Goal: Find specific page/section: Find specific page/section

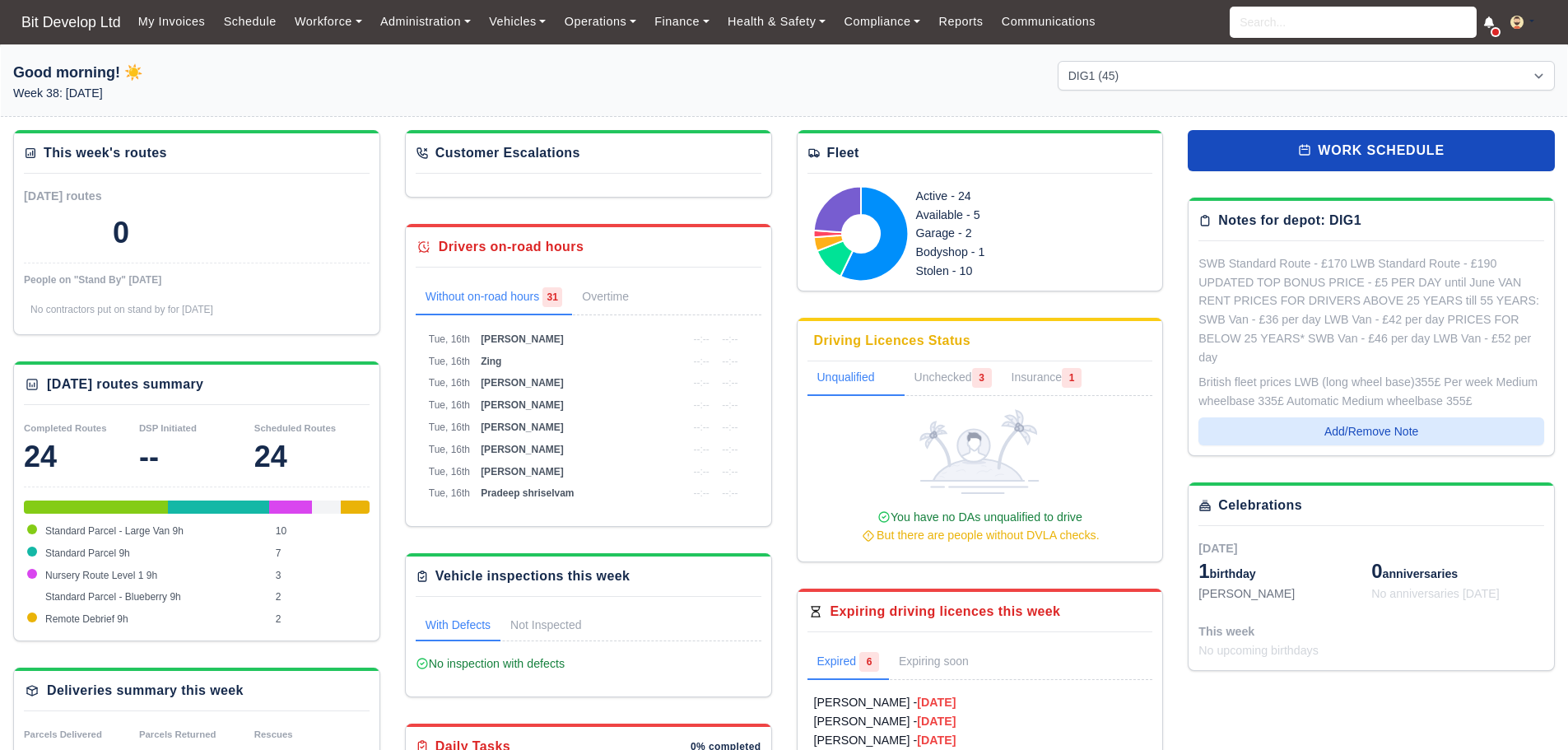
select select "2"
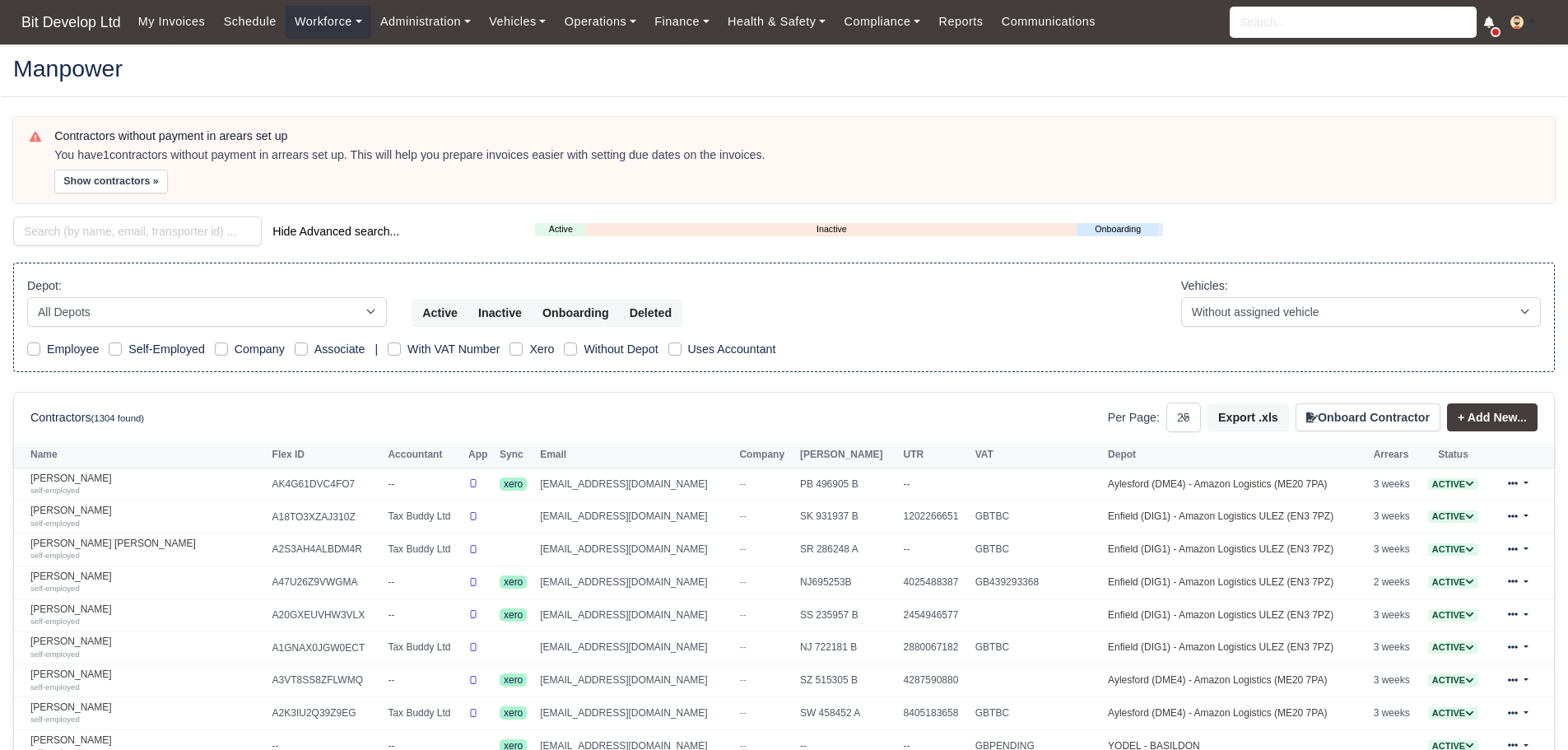
select select "25"
click at [122, 236] on input "search" at bounding box center [137, 231] width 249 height 30
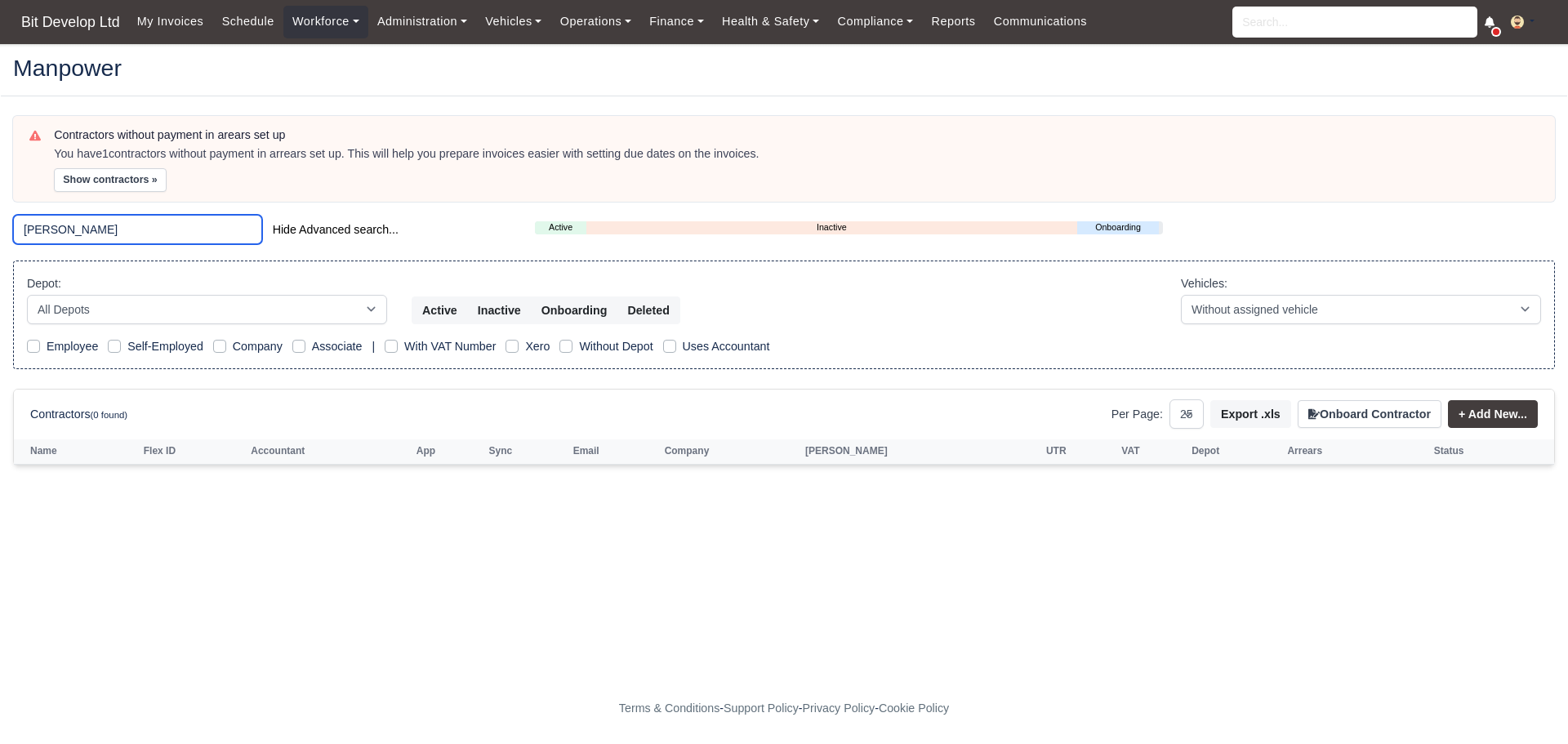
drag, startPoint x: 88, startPoint y: 219, endPoint x: 0, endPoint y: 191, distance: 92.3
click at [0, 192] on main "Manpower Contractors without payment in arears set up You have 1 contractors wi…" at bounding box center [784, 368] width 1568 height 609
type input "r"
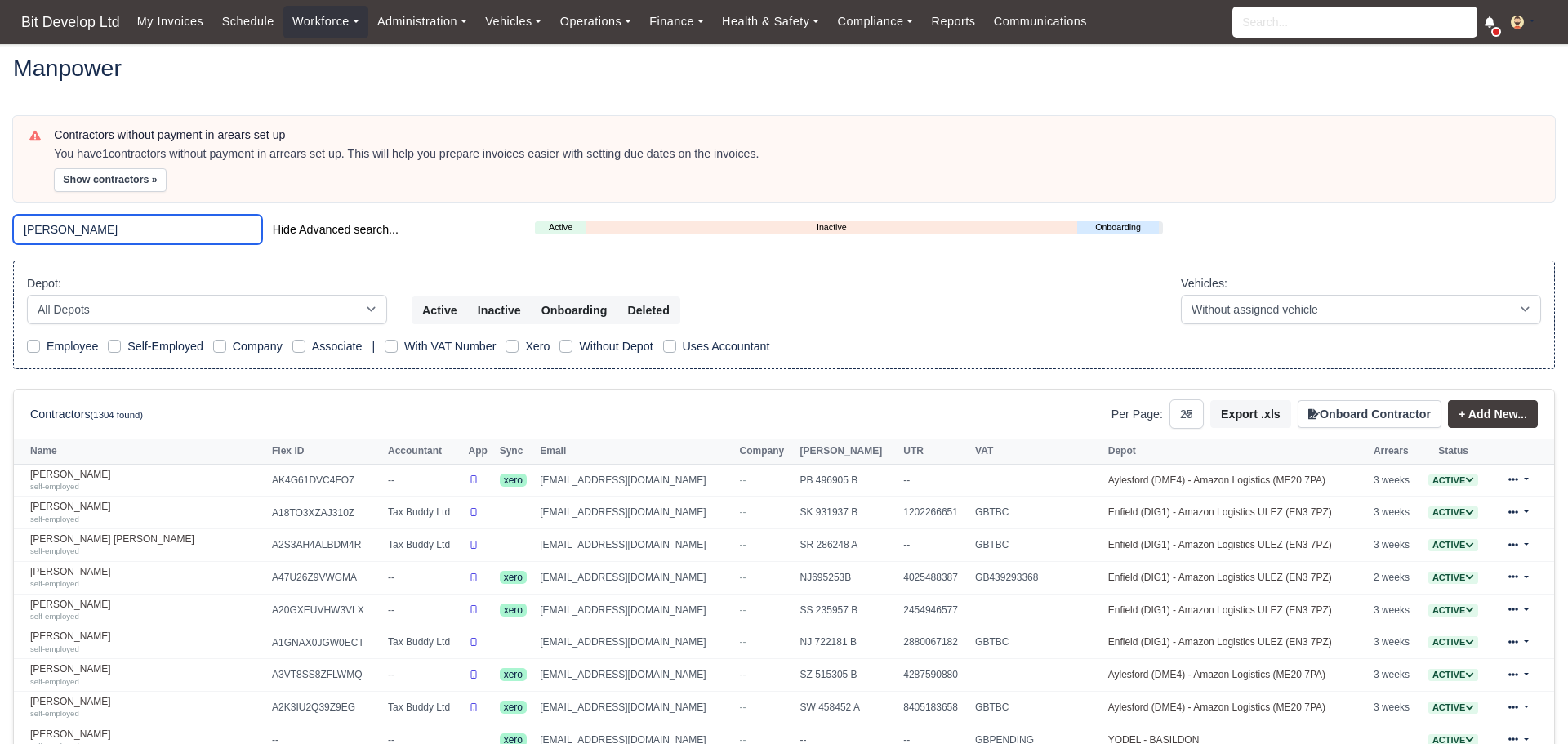
type input "erikson"
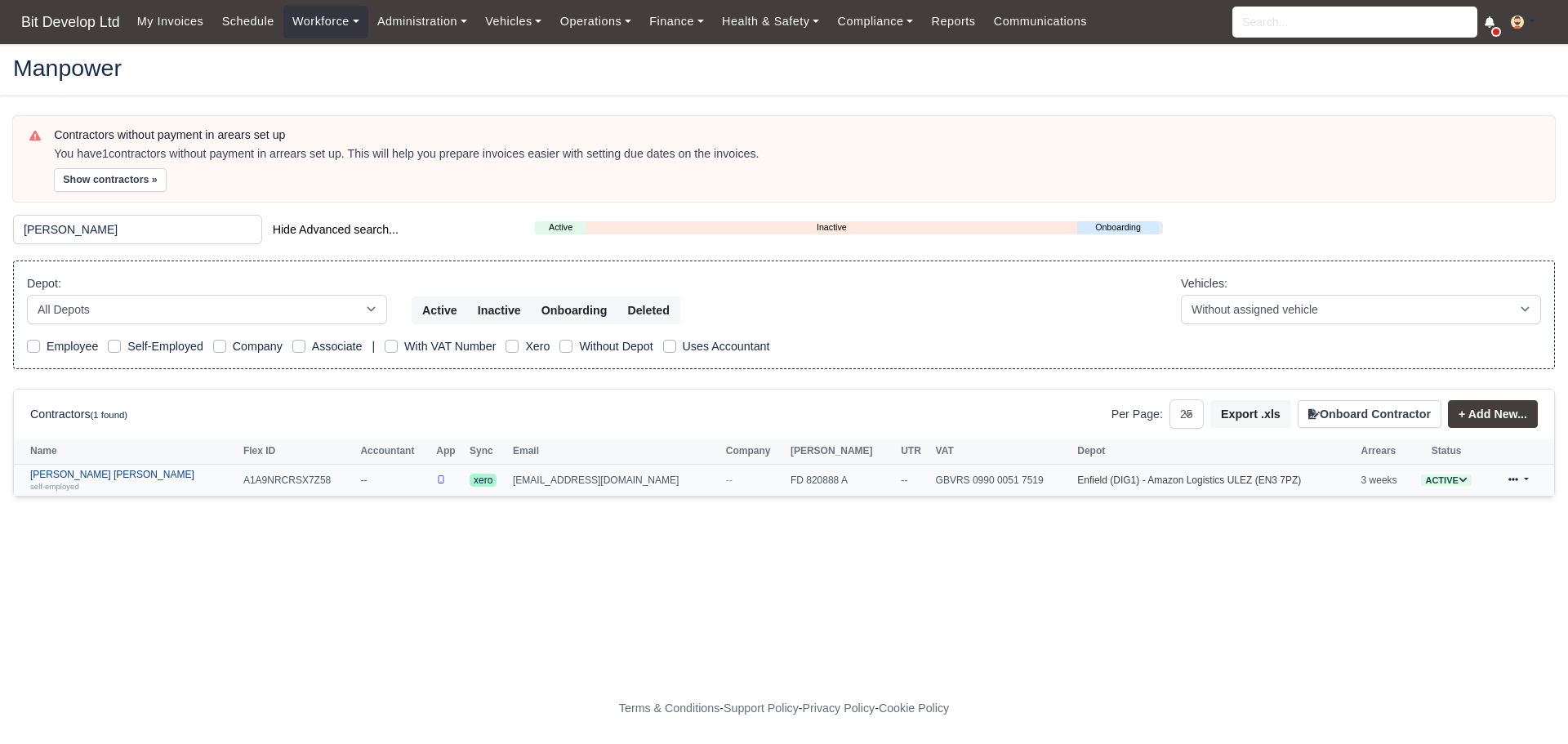
click at [119, 477] on link "Erikson Francisco Afonso self-employed" at bounding box center [133, 481] width 205 height 24
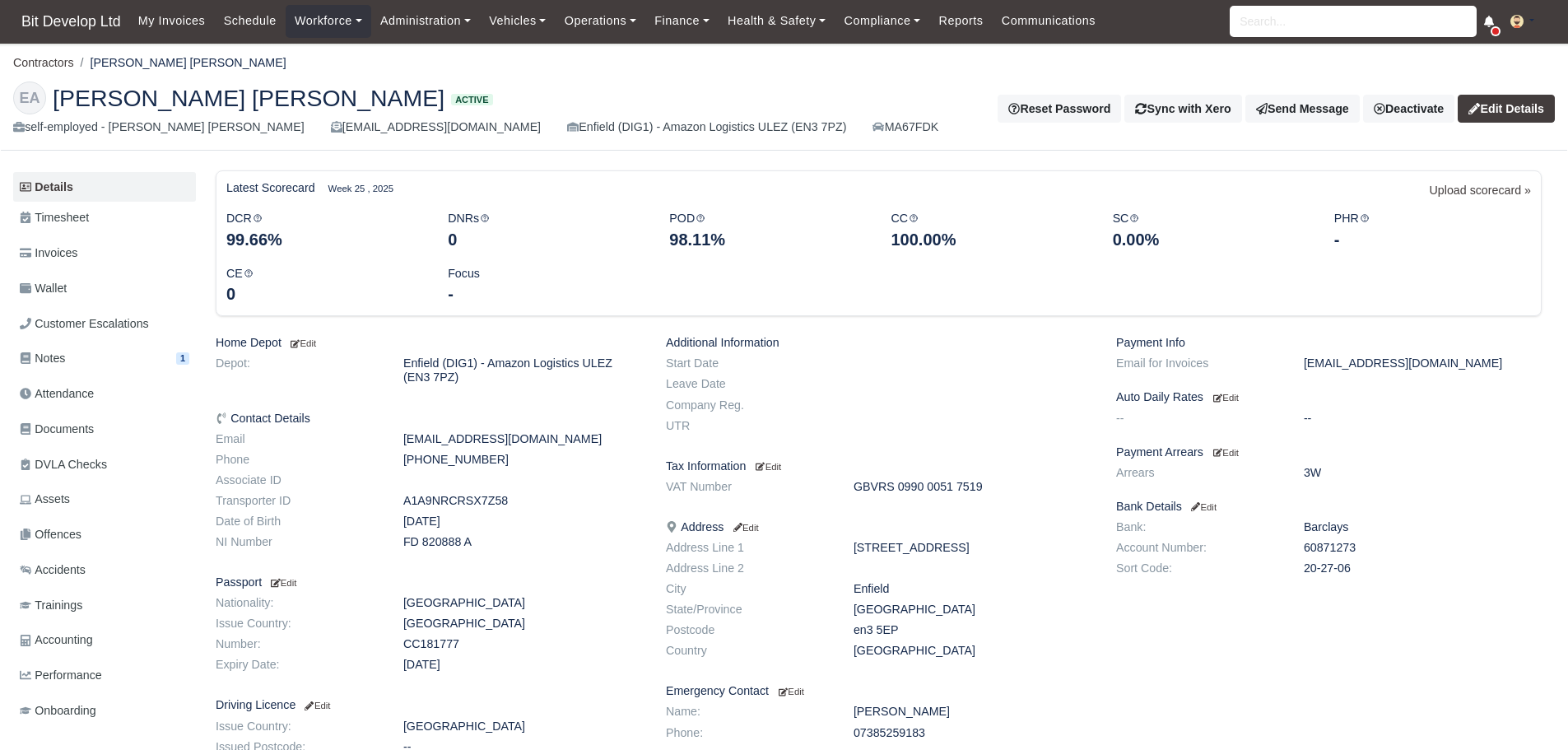
scroll to position [83, 0]
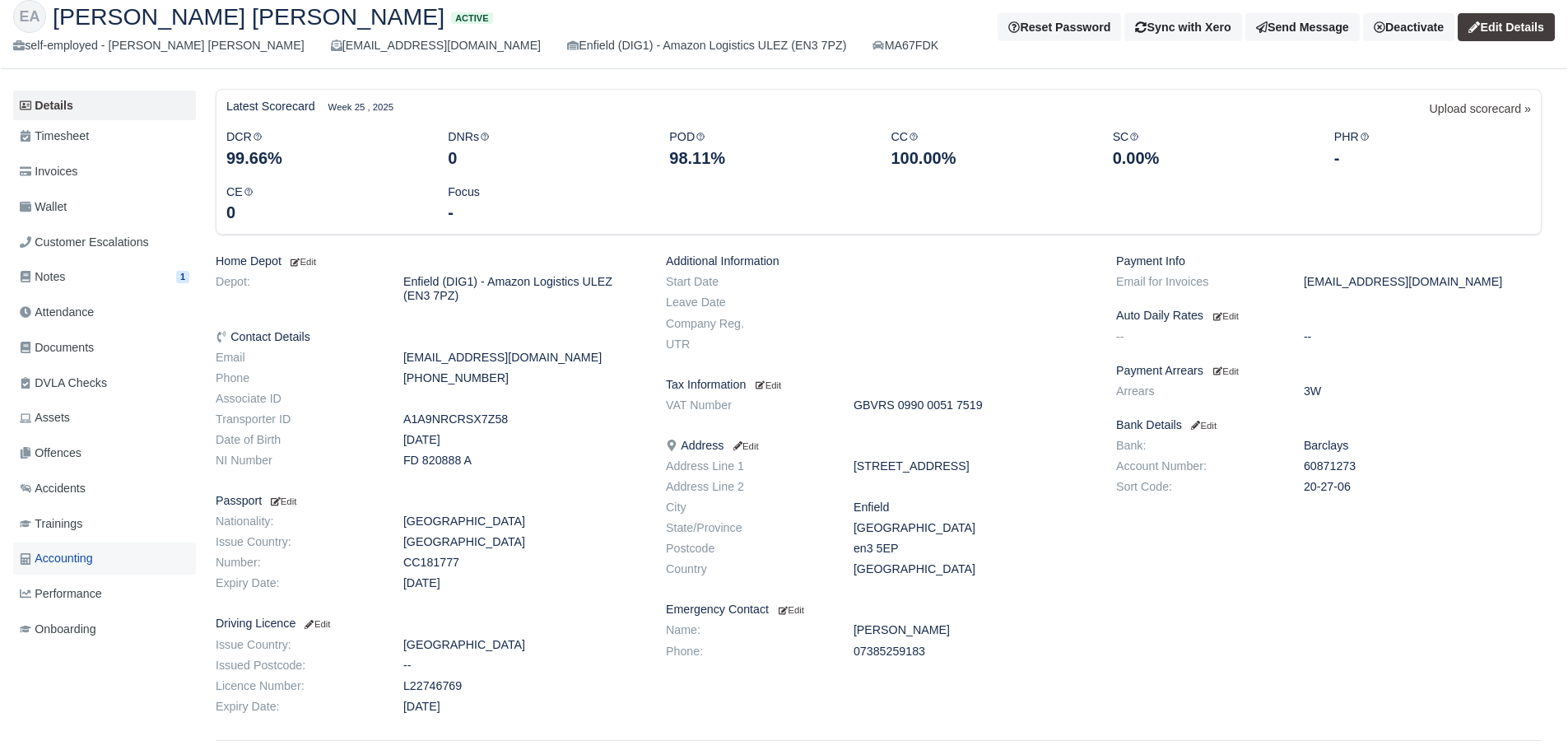
click at [75, 554] on span "Accounting" at bounding box center [56, 559] width 73 height 19
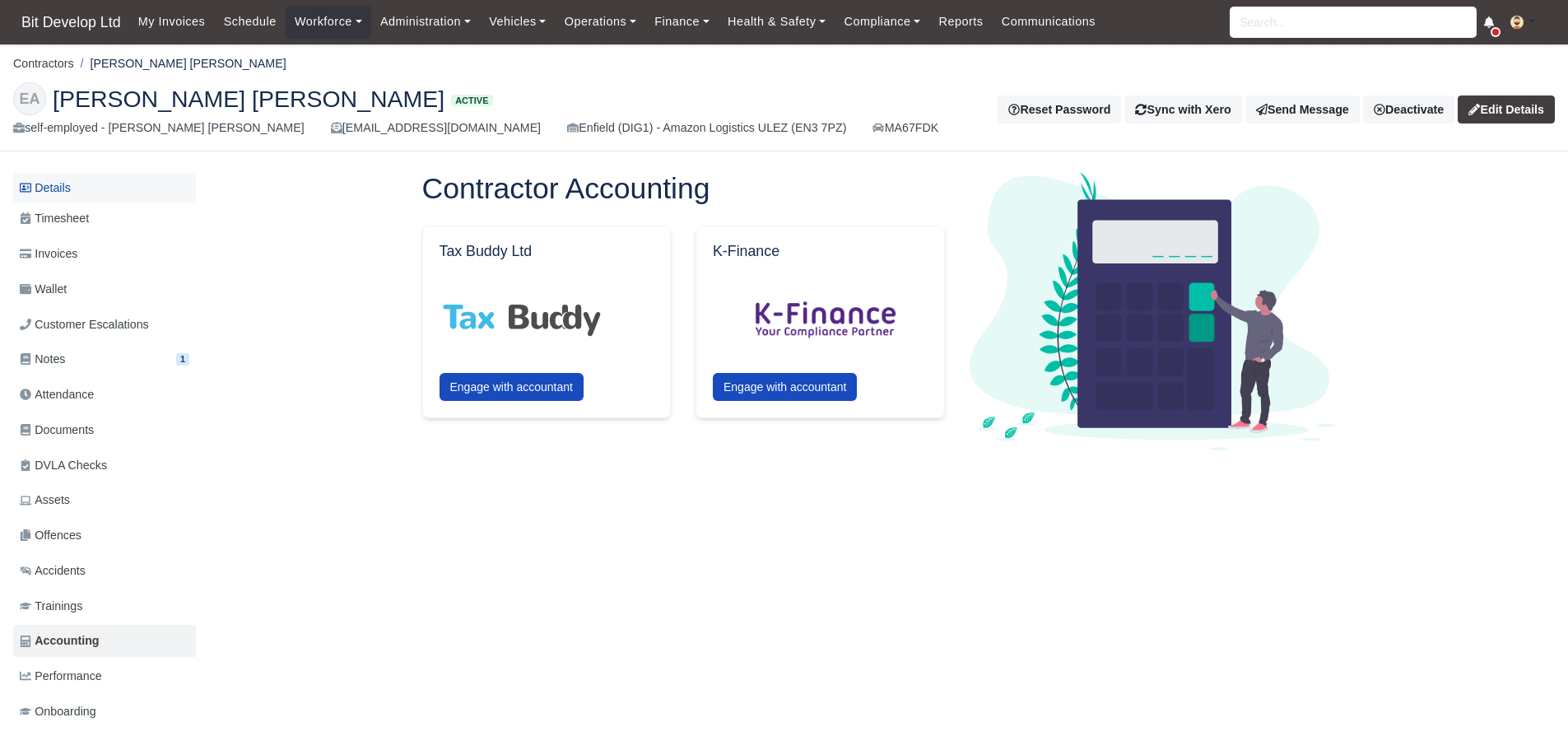
click at [54, 189] on link "Details" at bounding box center [104, 188] width 183 height 31
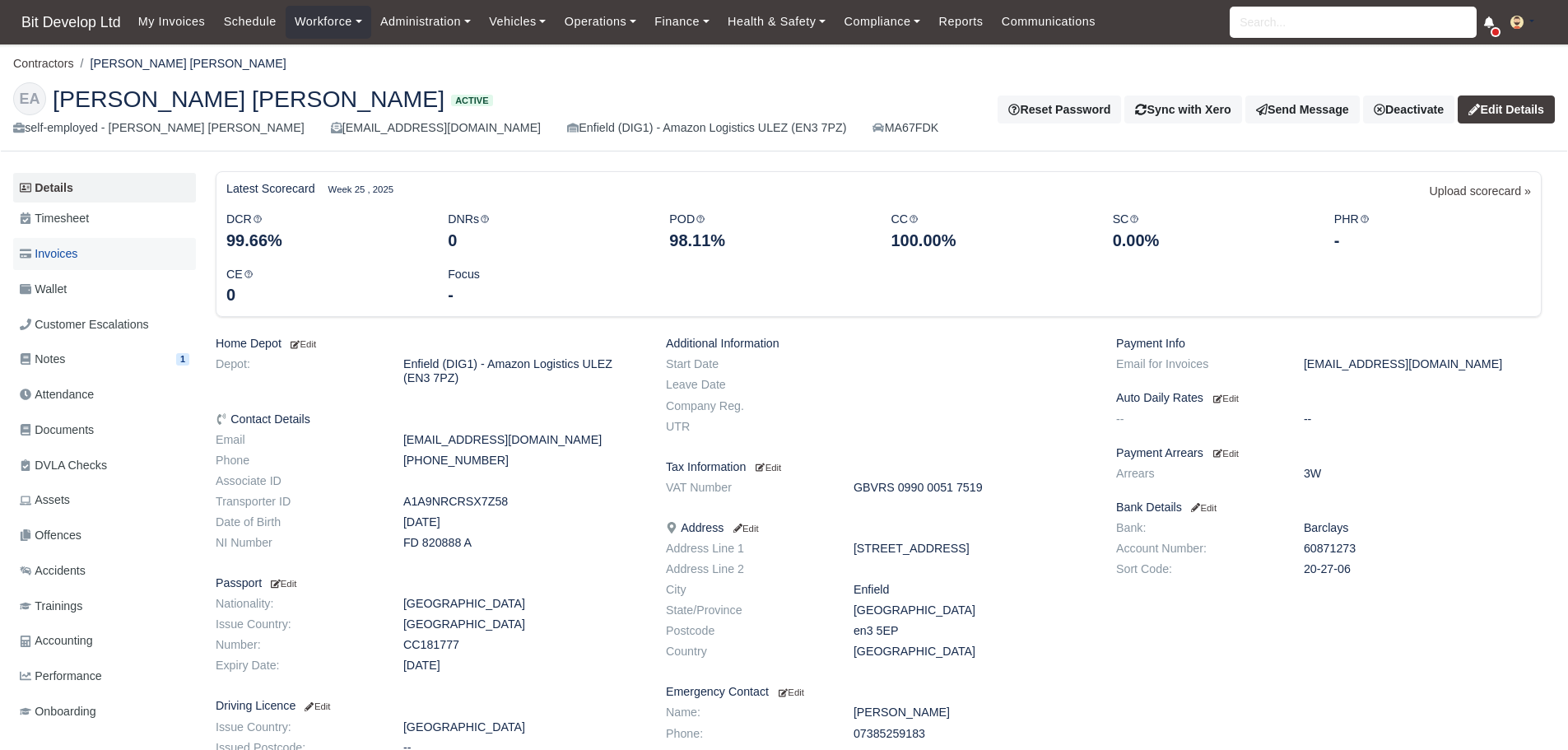
click at [61, 253] on span "Invoices" at bounding box center [48, 254] width 58 height 19
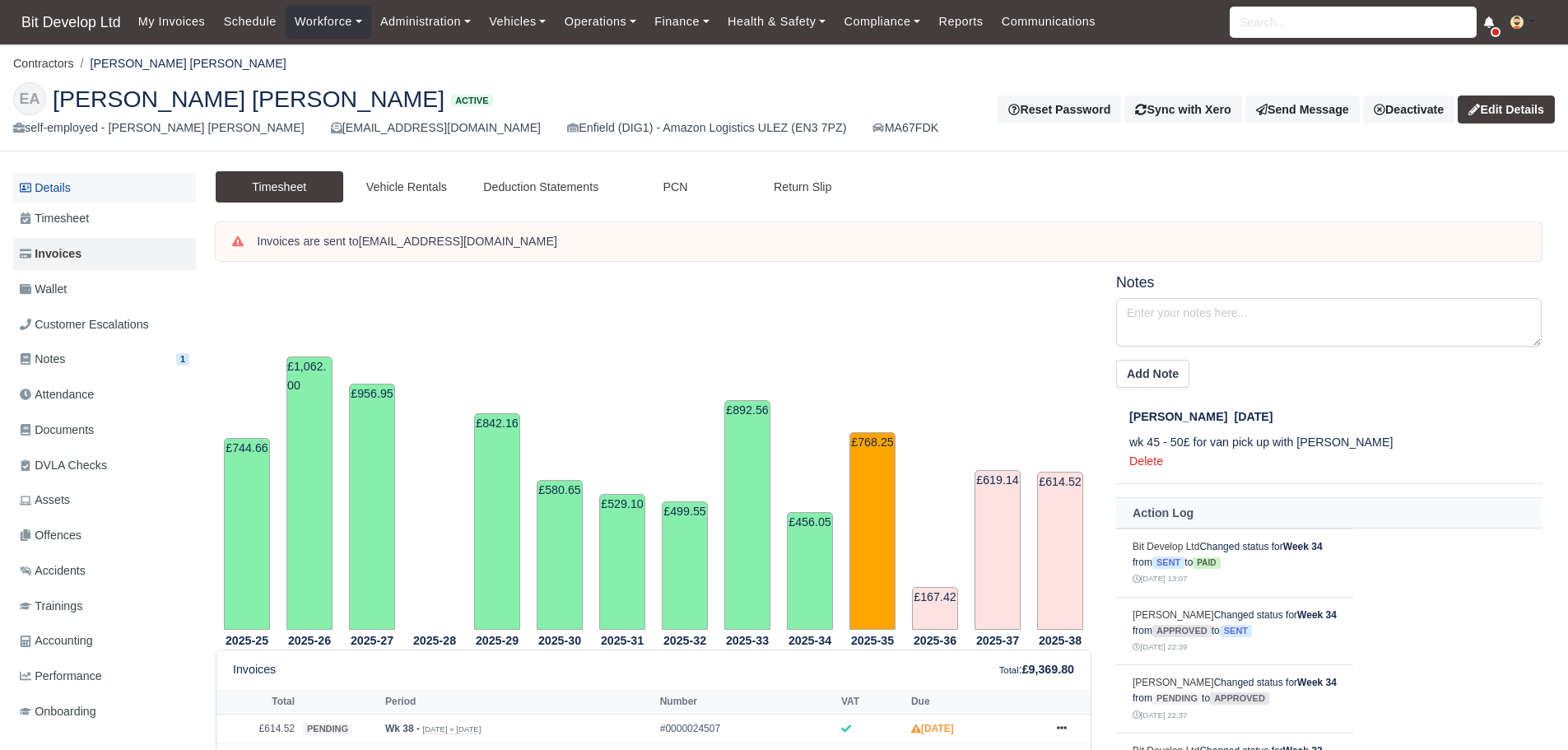
click at [57, 173] on link "Details" at bounding box center [104, 188] width 183 height 31
